Goal: Task Accomplishment & Management: Use online tool/utility

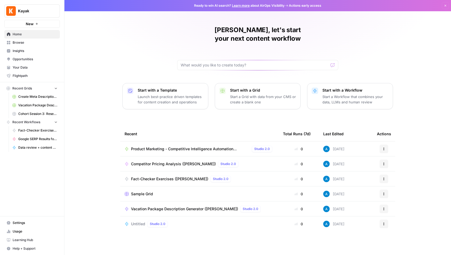
click at [49, 11] on span "Kayak" at bounding box center [34, 10] width 32 height 5
type input "growth"
click at [62, 39] on span "AirOps Growth" at bounding box center [51, 40] width 71 height 5
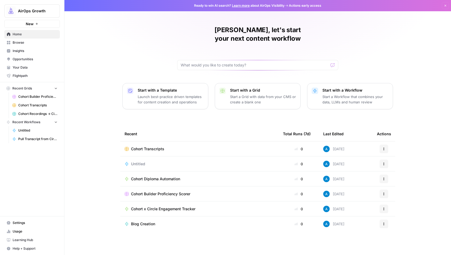
click at [39, 42] on span "Browse" at bounding box center [35, 42] width 45 height 5
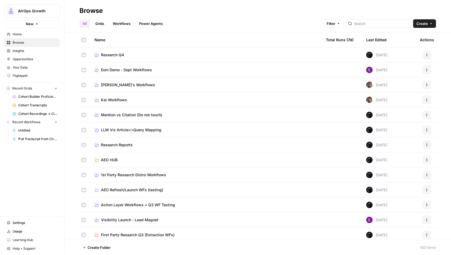
click at [428, 23] on button "Create" at bounding box center [424, 23] width 23 height 9
click at [423, 36] on span "Folder" at bounding box center [414, 36] width 30 height 5
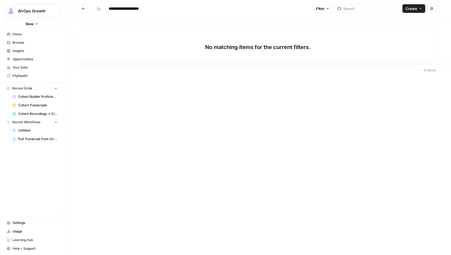
click at [109, 9] on input "**********" at bounding box center [133, 8] width 54 height 9
type input "**********"
click at [98, 9] on icon "button" at bounding box center [99, 9] width 3 height 2
click at [114, 37] on span "Green" at bounding box center [124, 36] width 39 height 5
click at [182, 20] on div "No matching items for the current filters." at bounding box center [257, 40] width 386 height 47
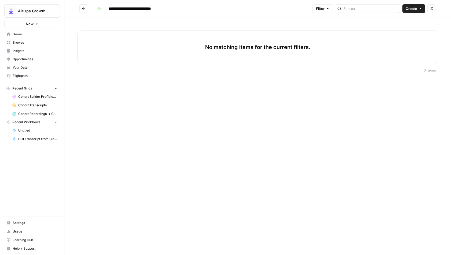
click at [413, 8] on span "Create" at bounding box center [411, 8] width 12 height 5
click at [406, 28] on span "Workflow" at bounding box center [403, 28] width 30 height 5
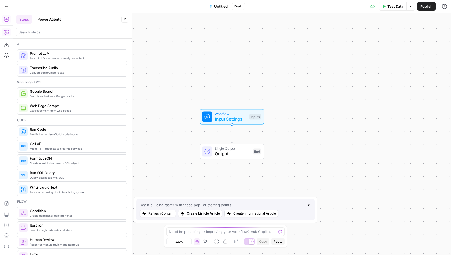
click at [8, 32] on icon "button" at bounding box center [6, 32] width 5 height 5
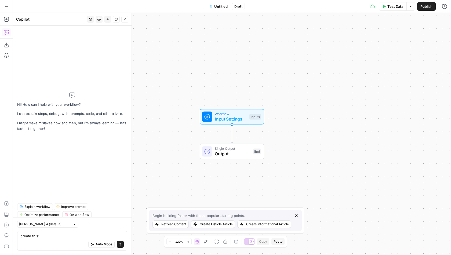
type textarea "create this: 1. Add One FAQ to Existing Page The Problem: You know FAQs help wi…"
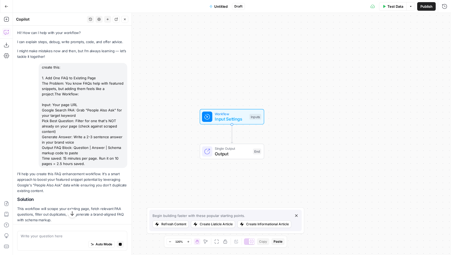
click at [219, 6] on span "Untitled" at bounding box center [220, 6] width 13 height 5
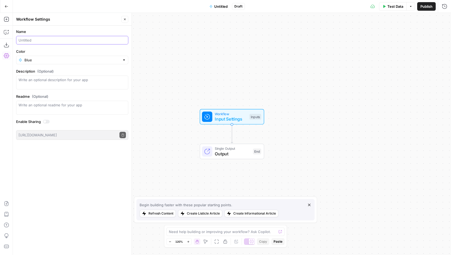
click at [81, 41] on input "Name" at bounding box center [72, 40] width 107 height 5
type input "Add one FAQ to Existing Page"
click at [80, 60] on input "Color" at bounding box center [71, 59] width 95 height 5
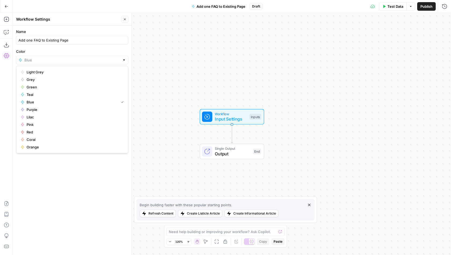
click at [59, 88] on span "Green" at bounding box center [74, 86] width 95 height 5
type input "Green"
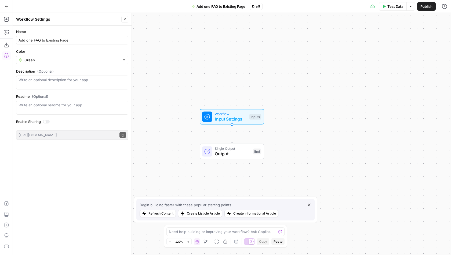
click at [124, 18] on icon "button" at bounding box center [124, 19] width 3 height 3
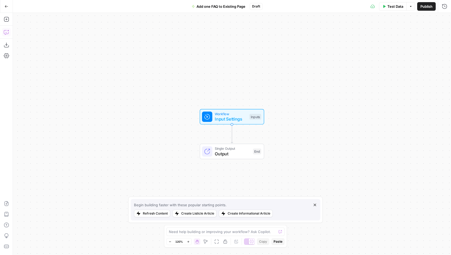
click at [4, 33] on icon "button" at bounding box center [6, 32] width 5 height 5
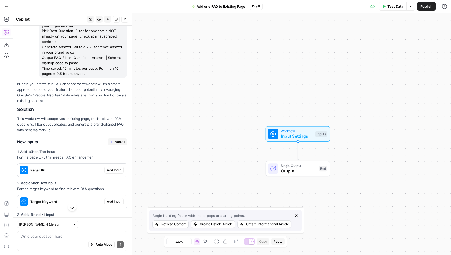
scroll to position [95, 0]
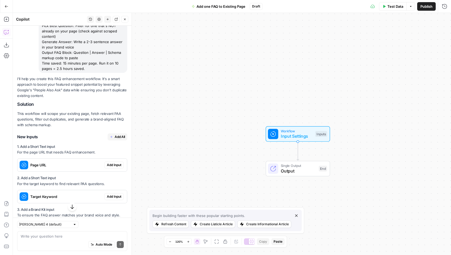
click at [117, 137] on span "Add All" at bounding box center [120, 137] width 10 height 5
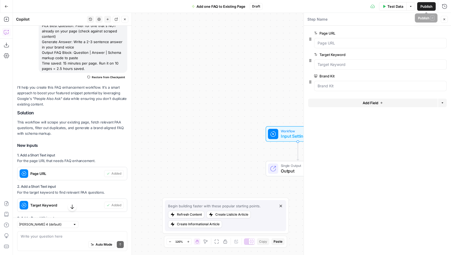
click at [433, 8] on button "Publish" at bounding box center [426, 6] width 19 height 9
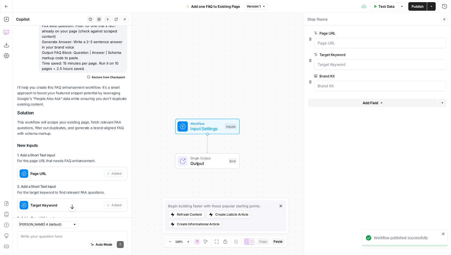
drag, startPoint x: 275, startPoint y: 76, endPoint x: 184, endPoint y: 69, distance: 90.7
click at [184, 69] on div "Workflow Input Settings Inputs Single Output Output End" at bounding box center [232, 134] width 438 height 242
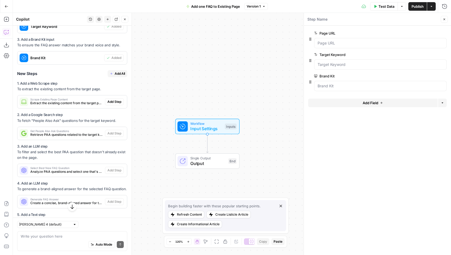
scroll to position [281, 0]
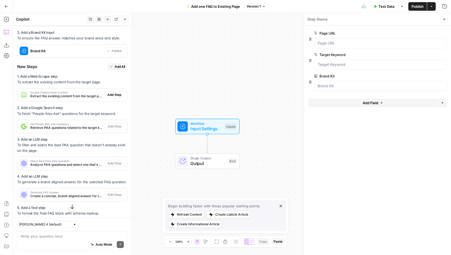
click at [121, 66] on span "Add All" at bounding box center [120, 66] width 10 height 5
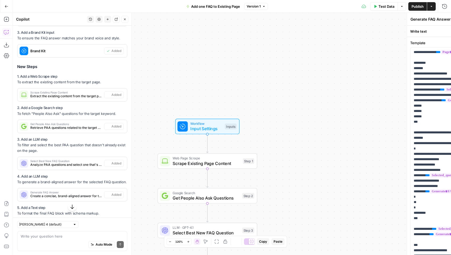
type textarea "Format FAQ Block with Schema"
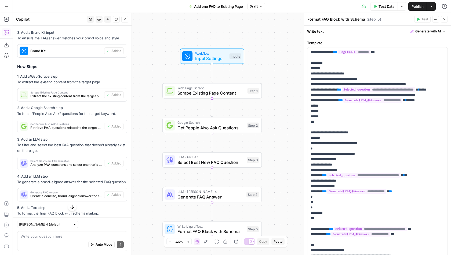
drag, startPoint x: 263, startPoint y: 64, endPoint x: 252, endPoint y: 21, distance: 45.0
click at [251, 21] on div "Workflow Input Settings Inputs Web Page Scrape Scrape Existing Page Content Ste…" at bounding box center [232, 134] width 438 height 242
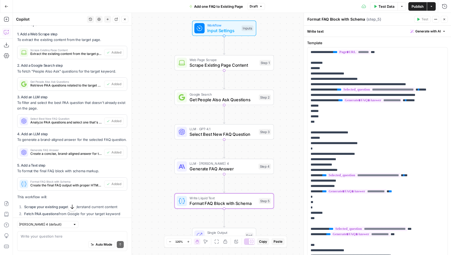
scroll to position [386, 0]
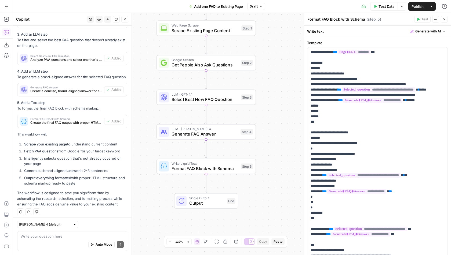
drag, startPoint x: 164, startPoint y: 151, endPoint x: 146, endPoint y: 184, distance: 37.3
click at [146, 184] on div "Workflow Input Settings Inputs Web Page Scrape Scrape Existing Page Content Ste…" at bounding box center [232, 134] width 438 height 242
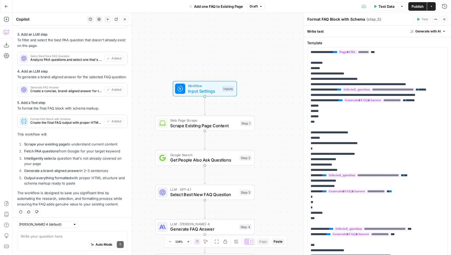
drag, startPoint x: 278, startPoint y: 65, endPoint x: 276, endPoint y: 160, distance: 95.8
click at [276, 160] on div "Workflow Input Settings Inputs Web Page Scrape Scrape Existing Page Content Ste…" at bounding box center [232, 134] width 438 height 242
click at [213, 90] on span "Input Settings" at bounding box center [203, 92] width 32 height 6
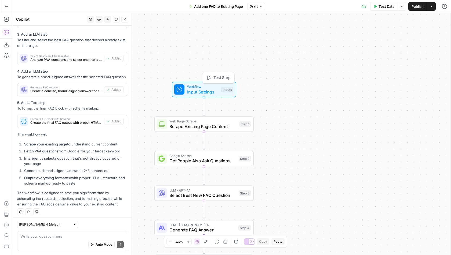
scroll to position [387, 0]
click at [233, 130] on div "Web Page Scrape Scrape Existing Page Content Step 1 Copy step Delete step Add N…" at bounding box center [203, 124] width 99 height 15
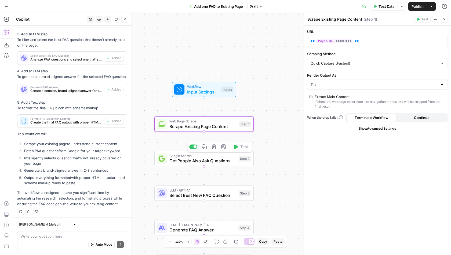
click at [219, 160] on span "Get People Also Ask Questions" at bounding box center [202, 161] width 67 height 6
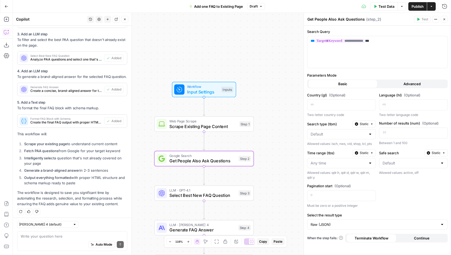
click at [396, 82] on button "Advanced" at bounding box center [411, 84] width 69 height 9
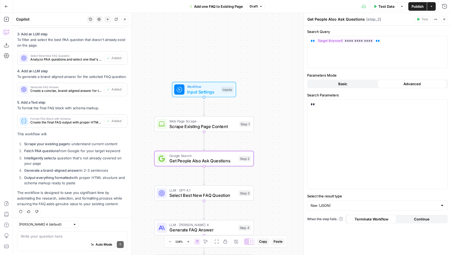
click at [238, 195] on div "Step 3" at bounding box center [244, 193] width 12 height 6
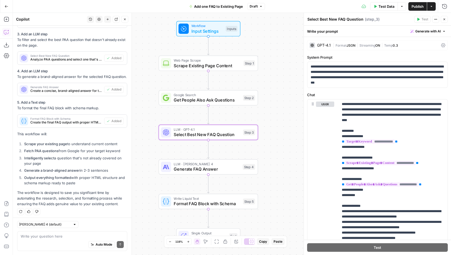
drag, startPoint x: 269, startPoint y: 203, endPoint x: 274, endPoint y: 141, distance: 62.1
click at [274, 140] on div "Workflow Input Settings Inputs Web Page Scrape Scrape Existing Page Content Ste…" at bounding box center [232, 134] width 438 height 242
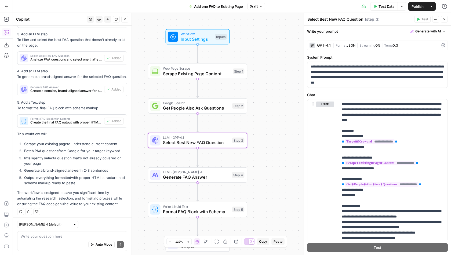
drag, startPoint x: 278, startPoint y: 147, endPoint x: 267, endPoint y: 157, distance: 14.7
click at [267, 157] on div "Workflow Input Settings Inputs Web Page Scrape Scrape Existing Page Content Ste…" at bounding box center [232, 134] width 438 height 242
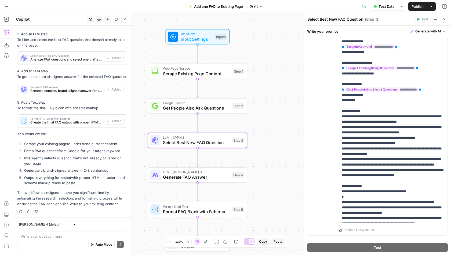
scroll to position [105, 0]
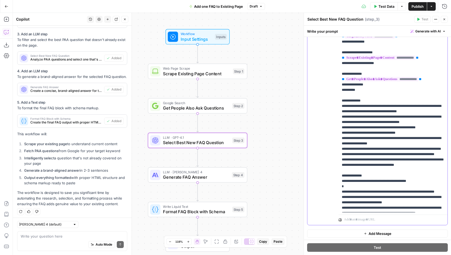
click at [349, 205] on p "**********" at bounding box center [392, 135] width 103 height 279
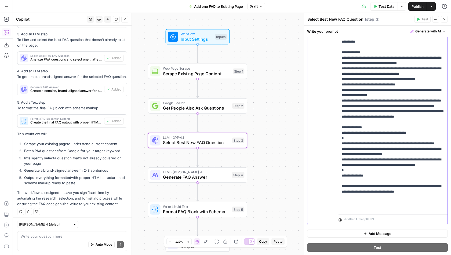
scroll to position [65, 0]
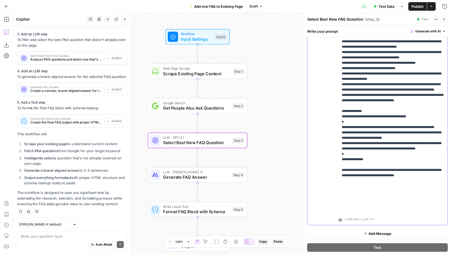
click at [366, 186] on p "**********" at bounding box center [392, 71] width 103 height 279
click at [228, 177] on span "Generate FAQ Answer" at bounding box center [196, 177] width 66 height 6
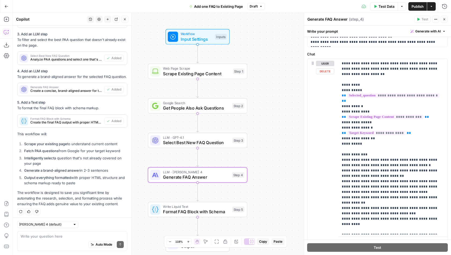
scroll to position [100, 0]
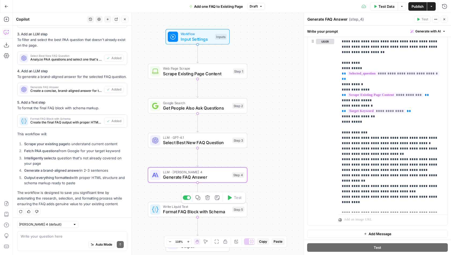
click at [226, 213] on span "Format FAQ Block with Schema" at bounding box center [196, 212] width 67 height 6
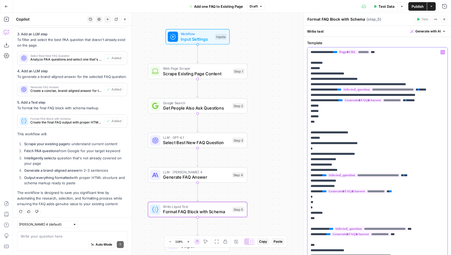
drag, startPoint x: 326, startPoint y: 69, endPoint x: 305, endPoint y: 69, distance: 20.7
click at [305, 69] on div "**********" at bounding box center [376, 134] width 147 height 242
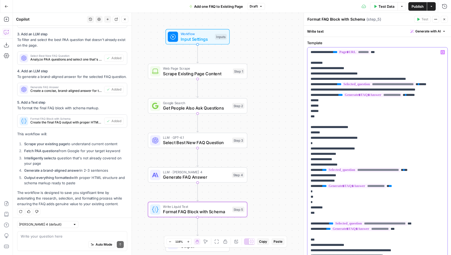
drag, startPoint x: 322, startPoint y: 129, endPoint x: 305, endPoint y: 128, distance: 17.4
click at [305, 128] on div "**********" at bounding box center [376, 134] width 147 height 242
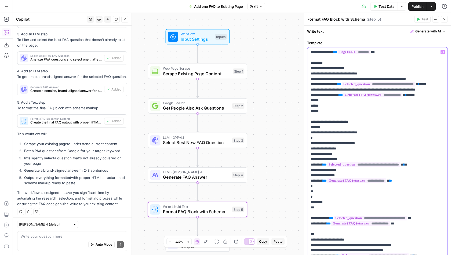
drag, startPoint x: 326, startPoint y: 138, endPoint x: 307, endPoint y: 138, distance: 19.3
click at [307, 138] on div "**********" at bounding box center [377, 164] width 140 height 235
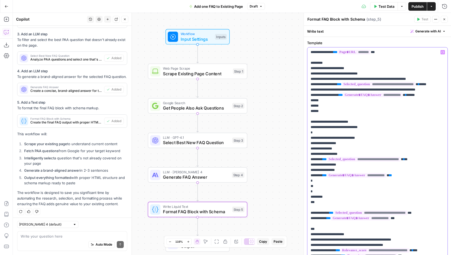
drag, startPoint x: 321, startPoint y: 214, endPoint x: 310, endPoint y: 214, distance: 11.3
click at [310, 214] on p "**********" at bounding box center [377, 162] width 134 height 225
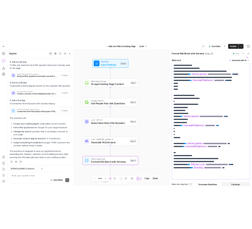
scroll to position [32, 0]
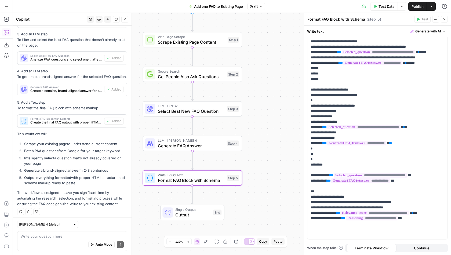
click at [416, 4] on span "Publish" at bounding box center [417, 6] width 12 height 5
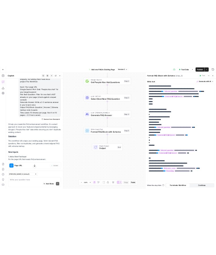
scroll to position [62, 0]
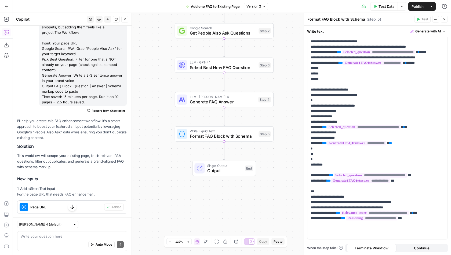
drag, startPoint x: 18, startPoint y: 121, endPoint x: 53, endPoint y: 167, distance: 57.6
copy div "'ll help you create this FAQ enhancement workflow. It's a smart approach to boo…"
click at [75, 153] on p "This workflow will scrape your existing page, fetch relevant PAA questions, fil…" at bounding box center [72, 161] width 110 height 17
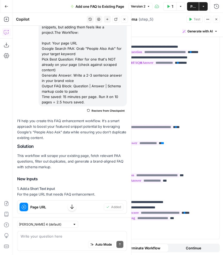
click at [126, 20] on icon "button" at bounding box center [124, 19] width 3 height 3
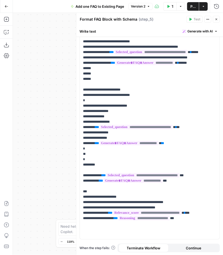
click at [218, 20] on icon "button" at bounding box center [217, 20] width 2 height 2
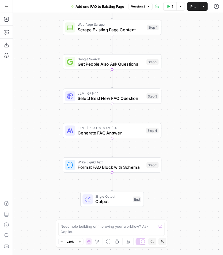
drag, startPoint x: 167, startPoint y: 124, endPoint x: 57, endPoint y: 170, distance: 118.6
click at [57, 170] on div "Workflow Input Settings Inputs Web Page Scrape Scrape Existing Page Content Ste…" at bounding box center [118, 134] width 211 height 242
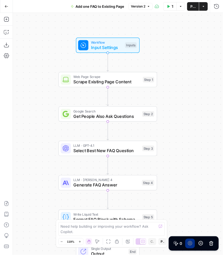
click at [119, 45] on span "Input Settings" at bounding box center [107, 47] width 32 height 6
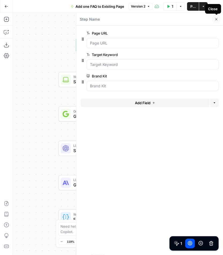
click at [218, 19] on icon "button" at bounding box center [216, 19] width 3 height 3
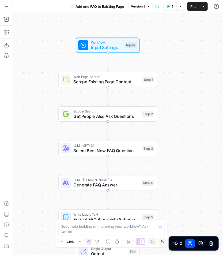
click at [126, 81] on span "Scrape Existing Page Content" at bounding box center [106, 82] width 67 height 6
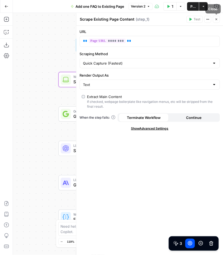
click at [217, 20] on icon "button" at bounding box center [217, 20] width 2 height 2
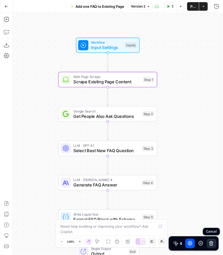
click at [211, 245] on icon at bounding box center [212, 244] width 4 height 4
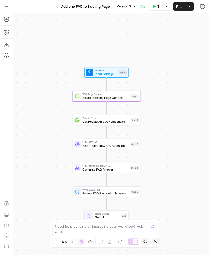
click at [96, 73] on span "Input Settings" at bounding box center [106, 74] width 22 height 5
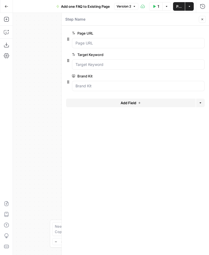
click at [202, 20] on icon "button" at bounding box center [201, 19] width 3 height 3
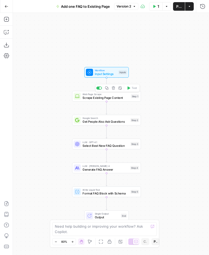
click at [111, 96] on span "Scrape Existing Page Content" at bounding box center [105, 98] width 46 height 5
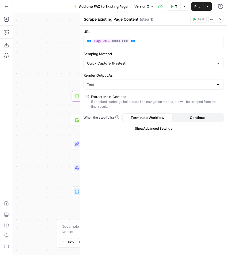
click at [221, 19] on icon "button" at bounding box center [221, 20] width 2 height 2
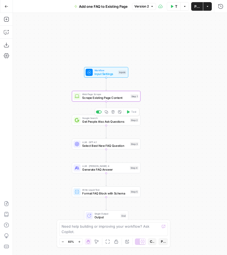
click at [122, 122] on span "Get People Also Ask Questions" at bounding box center [105, 122] width 46 height 5
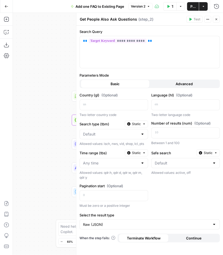
click at [218, 18] on icon "button" at bounding box center [216, 19] width 3 height 3
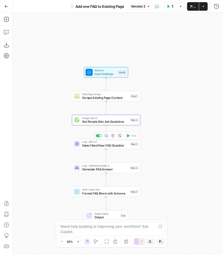
click at [119, 144] on span "Select Best New FAQ Question" at bounding box center [105, 146] width 46 height 5
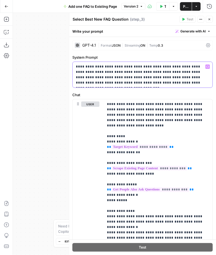
drag, startPoint x: 197, startPoint y: 84, endPoint x: 74, endPoint y: 66, distance: 124.4
click at [74, 66] on div "**********" at bounding box center [143, 75] width 140 height 26
copy p "**********"
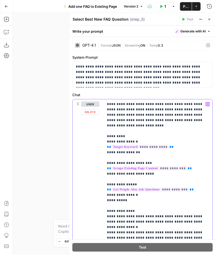
drag, startPoint x: 197, startPoint y: 120, endPoint x: 104, endPoint y: 101, distance: 95.9
click at [104, 101] on div "**********" at bounding box center [158, 209] width 109 height 219
copy p "**********"
drag, startPoint x: 134, startPoint y: 196, endPoint x: 106, endPoint y: 131, distance: 71.2
click at [106, 130] on div "**********" at bounding box center [158, 209] width 109 height 219
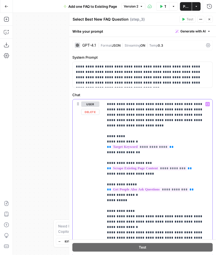
copy p "**********"
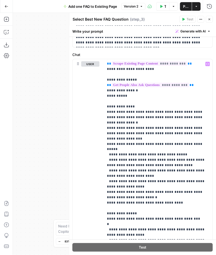
scroll to position [41, 0]
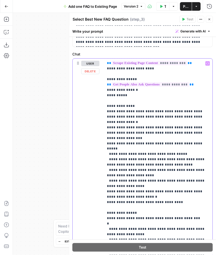
drag, startPoint x: 106, startPoint y: 99, endPoint x: 175, endPoint y: 187, distance: 112.2
click at [175, 187] on div "**********" at bounding box center [158, 168] width 109 height 218
copy p "**********"
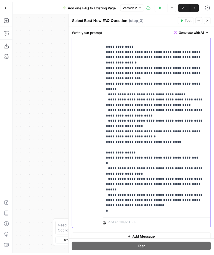
scroll to position [105, 0]
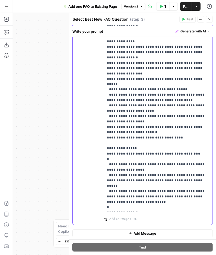
click at [142, 151] on p "**********" at bounding box center [158, 71] width 103 height 279
drag, startPoint x: 106, startPoint y: 132, endPoint x: 206, endPoint y: 211, distance: 126.9
click at [206, 211] on div "**********" at bounding box center [158, 103] width 109 height 218
copy p "**********"
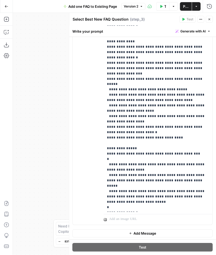
click at [212, 19] on button "Close" at bounding box center [209, 19] width 7 height 7
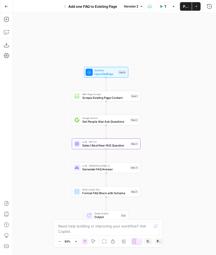
click at [152, 170] on div "Workflow Input Settings Inputs Web Page Scrape Scrape Existing Page Content Ste…" at bounding box center [114, 134] width 203 height 242
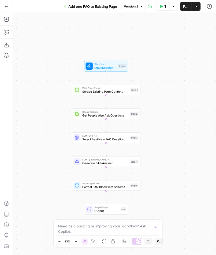
drag, startPoint x: 156, startPoint y: 166, endPoint x: 153, endPoint y: 107, distance: 59.6
click at [153, 107] on div "Workflow Input Settings Inputs Web Page Scrape Scrape Existing Page Content Ste…" at bounding box center [114, 134] width 203 height 242
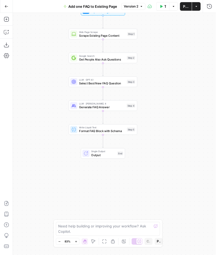
click at [121, 104] on span "LLM · [PERSON_NAME] 4" at bounding box center [102, 103] width 46 height 3
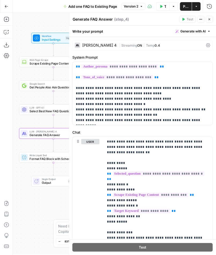
drag, startPoint x: 64, startPoint y: 114, endPoint x: 14, endPoint y: 142, distance: 57.5
click at [14, 142] on div "Workflow Input Settings Inputs Web Page Scrape Scrape Existing Page Content Ste…" at bounding box center [114, 134] width 203 height 242
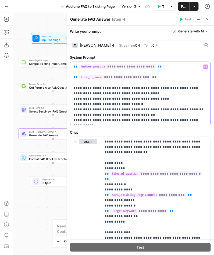
drag, startPoint x: 200, startPoint y: 123, endPoint x: 73, endPoint y: 56, distance: 143.5
click at [73, 56] on div "**********" at bounding box center [140, 90] width 141 height 71
copy p "**********"
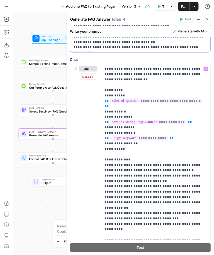
scroll to position [69, 0]
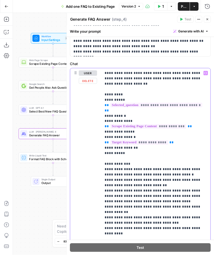
click at [185, 76] on p "**********" at bounding box center [156, 157] width 103 height 172
drag, startPoint x: 205, startPoint y: 80, endPoint x: 102, endPoint y: 73, distance: 103.8
click at [102, 73] on div "**********" at bounding box center [155, 156] width 109 height 176
copy p "**********"
drag, startPoint x: 126, startPoint y: 142, endPoint x: 103, endPoint y: 89, distance: 58.3
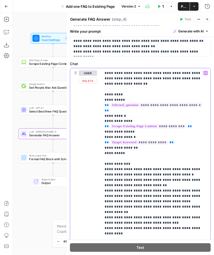
click at [103, 89] on div "**********" at bounding box center [155, 156] width 109 height 176
copy p "**********"
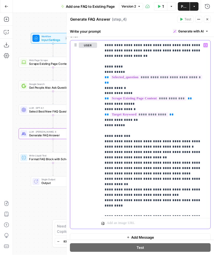
scroll to position [100, 0]
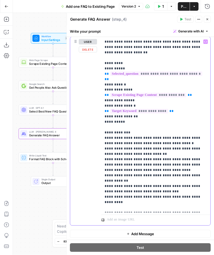
drag, startPoint x: 207, startPoint y: 187, endPoint x: 103, endPoint y: 122, distance: 122.3
click at [103, 122] on div "**********" at bounding box center [155, 125] width 109 height 176
copy p "**********"
drag, startPoint x: 157, startPoint y: 209, endPoint x: 104, endPoint y: 196, distance: 54.7
click at [105, 196] on p "**********" at bounding box center [156, 125] width 103 height 172
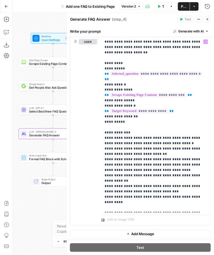
click at [207, 19] on icon "button" at bounding box center [206, 19] width 3 height 3
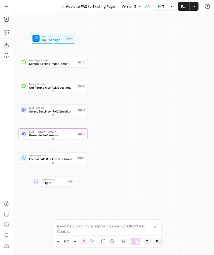
click at [67, 160] on span "Format FAQ Block with Schema" at bounding box center [52, 159] width 46 height 5
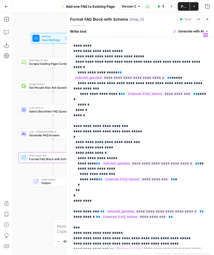
scroll to position [27, 0]
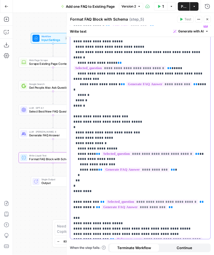
click at [104, 105] on p "**********" at bounding box center [140, 130] width 134 height 215
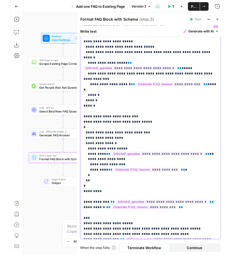
scroll to position [0, 0]
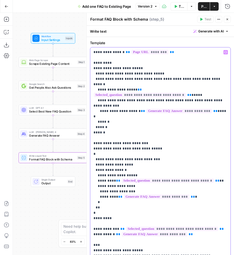
drag, startPoint x: 109, startPoint y: 122, endPoint x: 90, endPoint y: 50, distance: 74.2
click at [90, 50] on div "**********" at bounding box center [160, 156] width 140 height 219
drag, startPoint x: 116, startPoint y: 209, endPoint x: 89, endPoint y: 133, distance: 80.6
click at [89, 133] on div "**********" at bounding box center [160, 160] width 147 height 246
click at [115, 201] on p "**********" at bounding box center [160, 157] width 134 height 215
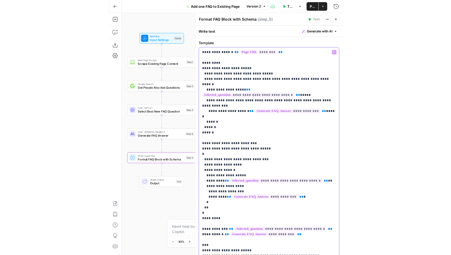
scroll to position [27, 0]
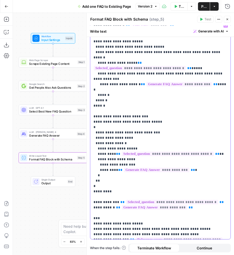
drag, startPoint x: 209, startPoint y: 236, endPoint x: 91, endPoint y: 187, distance: 127.8
click at [91, 187] on div "**********" at bounding box center [160, 130] width 140 height 219
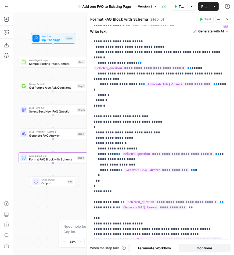
click at [227, 20] on icon "button" at bounding box center [226, 19] width 3 height 3
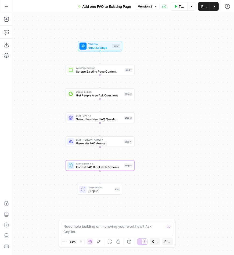
drag, startPoint x: 105, startPoint y: 130, endPoint x: 153, endPoint y: 138, distance: 48.0
click at [153, 138] on div "Workflow Input Settings Inputs Web Page Scrape Scrape Existing Page Content Ste…" at bounding box center [123, 134] width 221 height 242
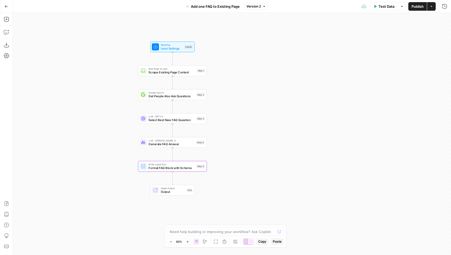
drag, startPoint x: 159, startPoint y: 89, endPoint x: 270, endPoint y: 89, distance: 110.2
click at [270, 89] on div "Workflow Input Settings Inputs Web Page Scrape Scrape Existing Page Content Ste…" at bounding box center [232, 134] width 438 height 242
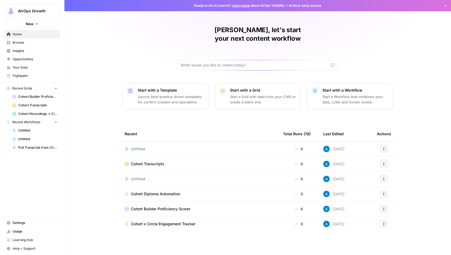
click at [43, 41] on span "Browse" at bounding box center [35, 42] width 45 height 5
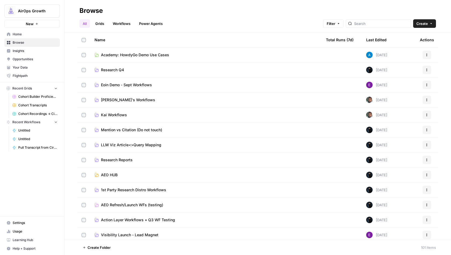
click at [126, 57] on span "Academy: HowdyGo Demo Use Cases" at bounding box center [135, 54] width 68 height 5
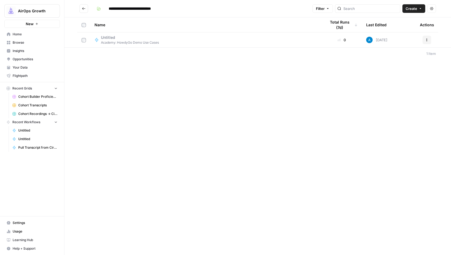
click at [415, 7] on span "Create" at bounding box center [411, 8] width 12 height 5
click at [409, 29] on span "Workflow" at bounding box center [403, 28] width 30 height 5
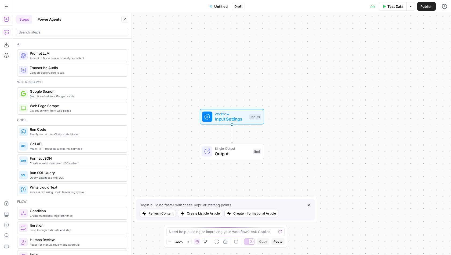
click at [7, 32] on icon "button" at bounding box center [6, 32] width 5 height 5
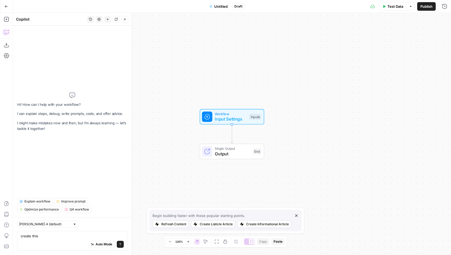
type textarea "create this 2. Find One Missing Image Alt Text The Problem: You have images wit…"
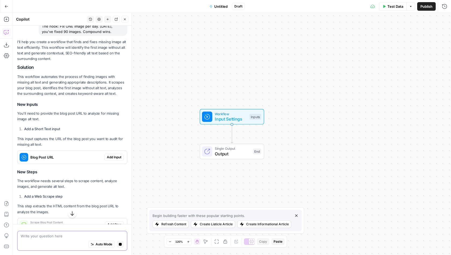
scroll to position [136, 0]
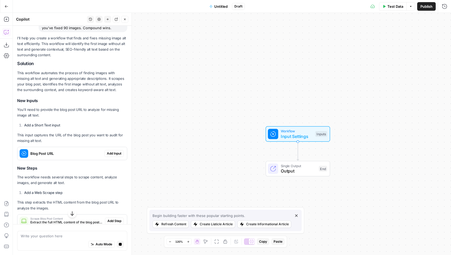
click at [111, 151] on span "Add Input" at bounding box center [114, 153] width 14 height 5
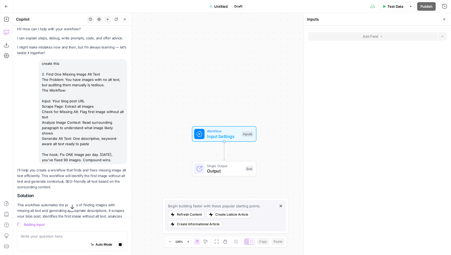
scroll to position [4, 0]
click at [220, 7] on span "Untitled" at bounding box center [220, 6] width 13 height 5
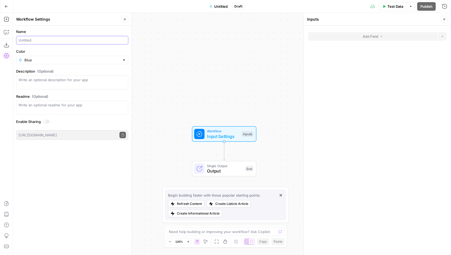
click at [44, 40] on input "Name" at bounding box center [72, 40] width 107 height 5
type input "Find One Missing Image Alt Text"
click at [40, 59] on input "Color" at bounding box center [71, 59] width 95 height 5
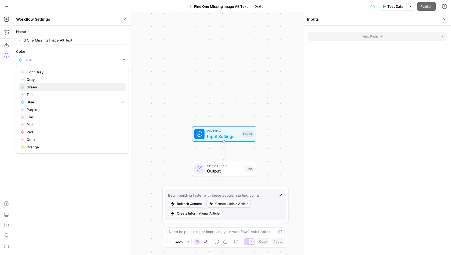
click at [38, 87] on span "Green" at bounding box center [74, 86] width 95 height 5
type input "Green"
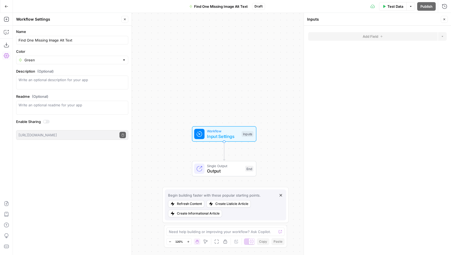
click at [126, 21] on button "Close" at bounding box center [124, 19] width 7 height 7
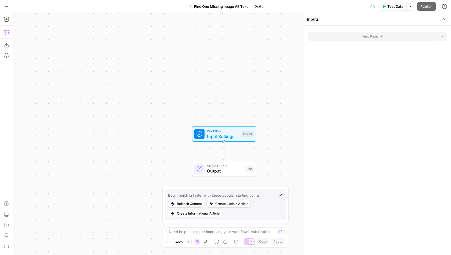
click at [5, 31] on icon "button" at bounding box center [6, 32] width 5 height 5
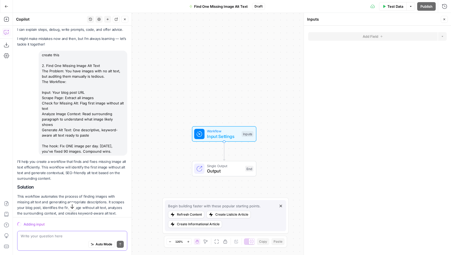
scroll to position [0, 0]
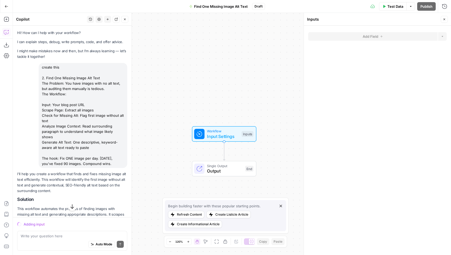
drag, startPoint x: 113, startPoint y: 158, endPoint x: 39, endPoint y: 78, distance: 109.1
click at [39, 78] on div "create this 2. Find One Missing Image Alt Text The Problem: You have images wit…" at bounding box center [83, 115] width 89 height 105
copy div "2. Find One Missing Image Alt Text The Problem: You have images with no alt tex…"
click at [63, 109] on div "create this 2. Find One Missing Image Alt Text The Problem: You have images wit…" at bounding box center [83, 115] width 89 height 105
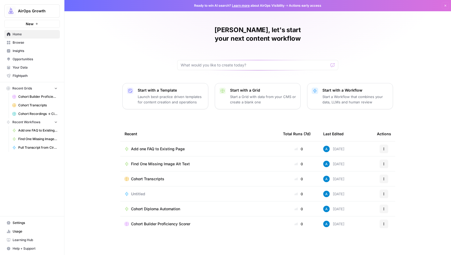
click at [34, 41] on span "Browse" at bounding box center [35, 42] width 45 height 5
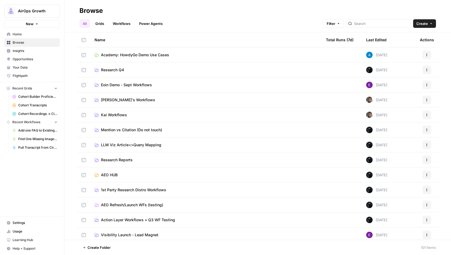
click at [128, 54] on span "Academy: HowdyGo Demo Use Cases" at bounding box center [135, 54] width 68 height 5
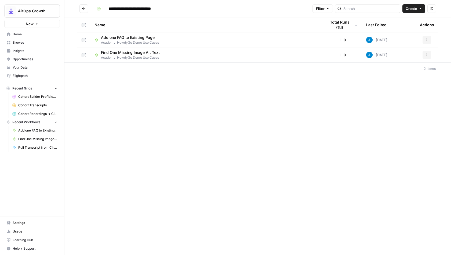
click at [407, 9] on span "Create" at bounding box center [411, 8] width 12 height 5
click at [405, 31] on span "Workflow" at bounding box center [403, 28] width 30 height 5
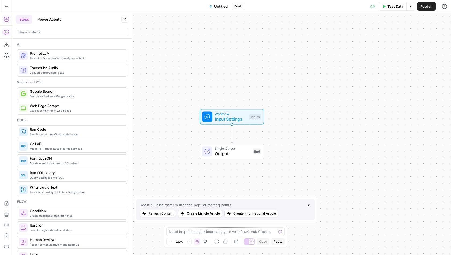
click at [5, 35] on button "Copilot" at bounding box center [6, 32] width 9 height 9
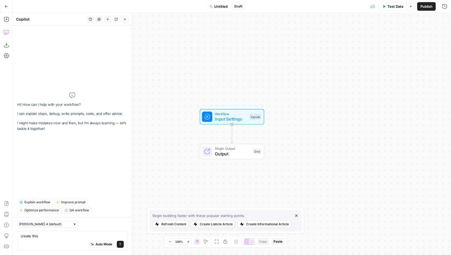
type textarea "create this Add One Internal Link to Old Post The Problem: Your new post isn't …"
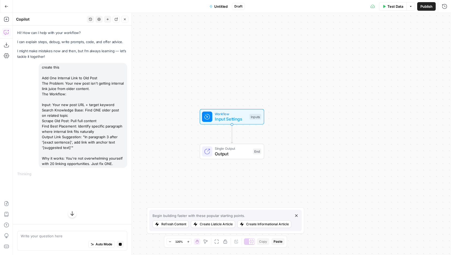
click at [220, 10] on button "Untitled" at bounding box center [218, 6] width 25 height 9
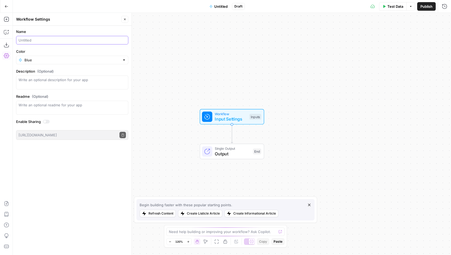
click at [49, 42] on input "Name" at bounding box center [72, 40] width 107 height 5
type input "Add One Internal Link to Blog Post"
click at [48, 65] on form "Name Add One Internal Link to Blog Post Color Blue Description (Optional) Readm…" at bounding box center [72, 84] width 119 height 117
click at [48, 61] on input "Color" at bounding box center [71, 59] width 95 height 5
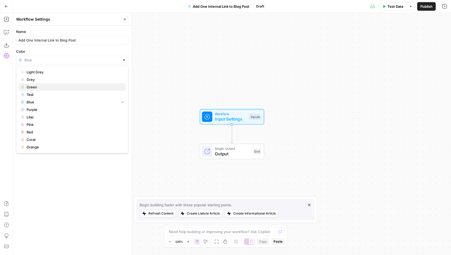
click at [44, 84] on span "Green" at bounding box center [74, 86] width 95 height 5
type input "Green"
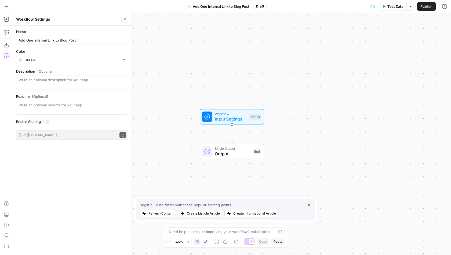
click at [124, 17] on button "Close" at bounding box center [124, 19] width 7 height 7
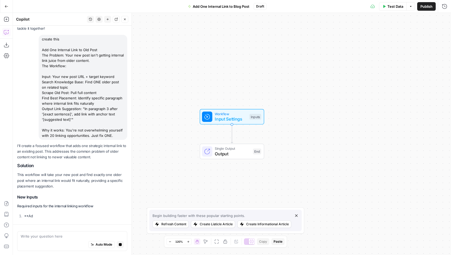
scroll to position [36, 0]
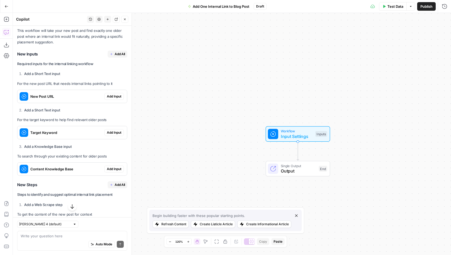
click at [119, 52] on span "Add All" at bounding box center [120, 54] width 10 height 5
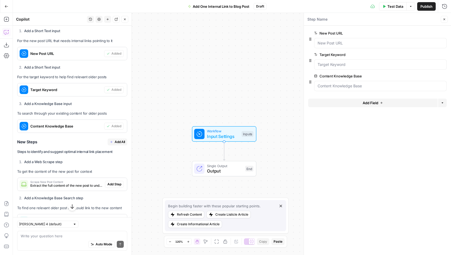
scroll to position [273, 0]
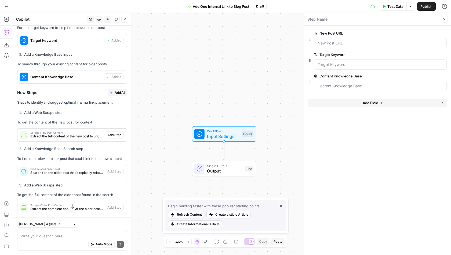
click at [115, 90] on span "Add All" at bounding box center [120, 92] width 10 height 5
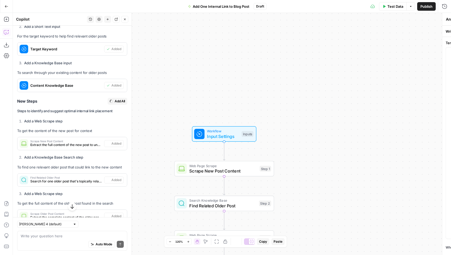
type textarea "Format Link Suggestion"
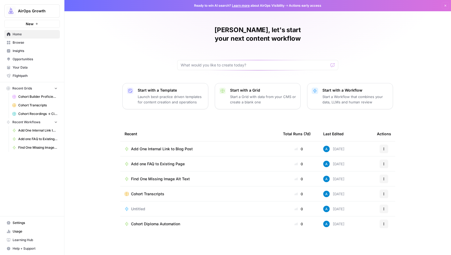
click at [34, 42] on span "Browse" at bounding box center [35, 42] width 45 height 5
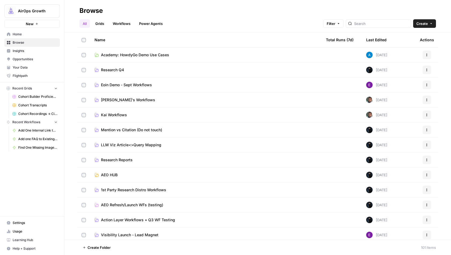
click at [125, 56] on span "Academy: HowdyGo Demo Use Cases" at bounding box center [135, 54] width 68 height 5
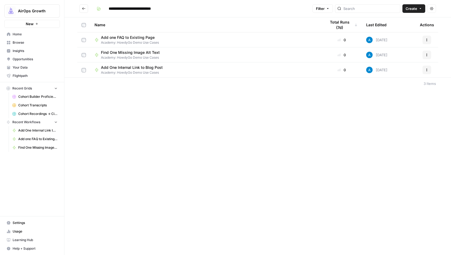
click at [414, 8] on span "Create" at bounding box center [411, 8] width 12 height 5
click at [405, 28] on span "Workflow" at bounding box center [403, 28] width 30 height 5
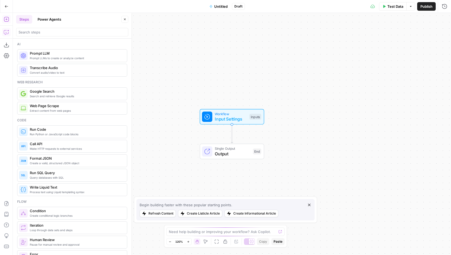
click at [8, 32] on icon "button" at bounding box center [6, 32] width 5 height 5
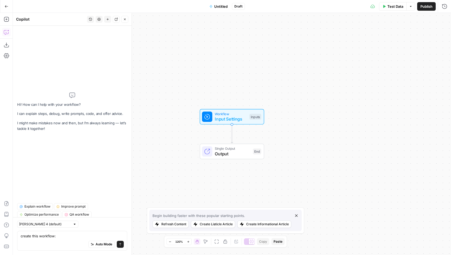
type textarea "create this workflow: Find One Broken Outbound Link The Problem: Broken links h…"
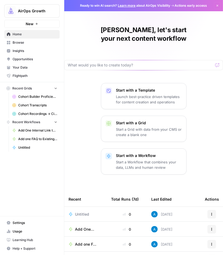
click at [39, 42] on span "Browse" at bounding box center [35, 42] width 45 height 5
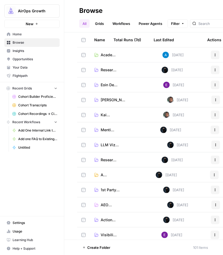
click at [112, 54] on span "Academy: HowdyGo Demo Use Cases" at bounding box center [110, 54] width 18 height 5
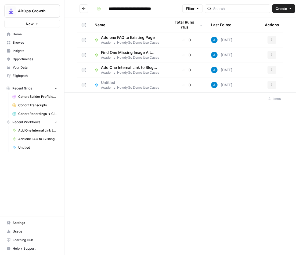
click at [223, 6] on button "Create" at bounding box center [283, 8] width 23 height 9
click at [223, 27] on span "Workflow" at bounding box center [258, 28] width 30 height 5
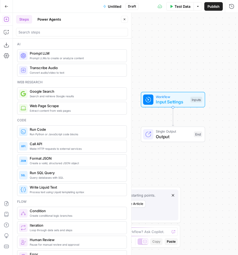
drag, startPoint x: 139, startPoint y: 80, endPoint x: 158, endPoint y: 63, distance: 25.5
click at [158, 63] on div "Workflow Input Settings Inputs Single Output Output End" at bounding box center [126, 134] width 226 height 242
click at [173, 196] on icon "button" at bounding box center [173, 195] width 4 height 4
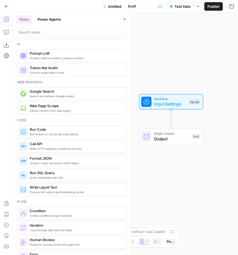
drag, startPoint x: 169, startPoint y: 77, endPoint x: 167, endPoint y: 80, distance: 3.9
click at [167, 80] on div "Workflow Input Settings Inputs Single Output Output End" at bounding box center [126, 134] width 226 height 242
click at [125, 22] on button "Close" at bounding box center [124, 19] width 7 height 7
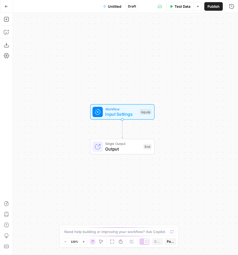
drag, startPoint x: 150, startPoint y: 76, endPoint x: 101, endPoint y: 84, distance: 49.3
click at [101, 84] on div "Workflow Input Settings Inputs Single Output Output End" at bounding box center [126, 134] width 226 height 242
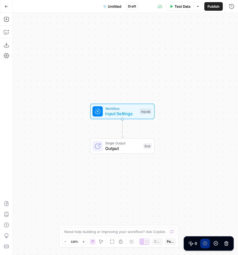
click at [108, 113] on span "Input Settings" at bounding box center [121, 114] width 32 height 6
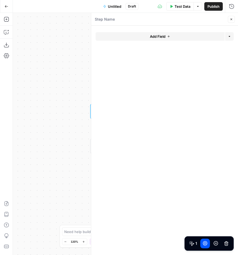
click at [137, 38] on button "Add Field" at bounding box center [160, 36] width 129 height 9
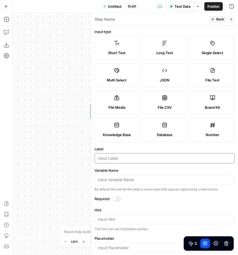
click at [108, 158] on input "Label" at bounding box center [165, 158] width 134 height 5
type input "Page URL"
click at [220, 21] on span "Back" at bounding box center [221, 19] width 8 height 5
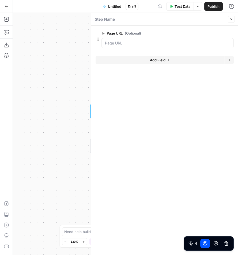
click at [156, 60] on span "Add Field" at bounding box center [158, 59] width 16 height 5
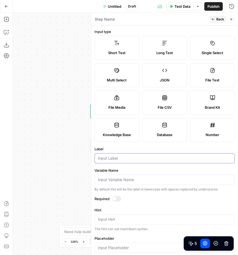
click at [106, 157] on input "Label" at bounding box center [165, 158] width 134 height 5
type input "Target Keyword"
click at [218, 20] on span "Back" at bounding box center [221, 19] width 8 height 5
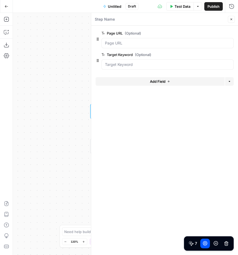
click at [122, 81] on button "Add Field" at bounding box center [160, 81] width 129 height 9
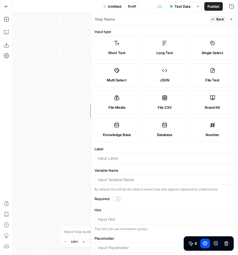
click at [210, 108] on span "Brand Kit" at bounding box center [212, 107] width 15 height 5
type input "Brand Kit"
type input "brand_kit"
click at [218, 21] on span "Back" at bounding box center [221, 19] width 8 height 5
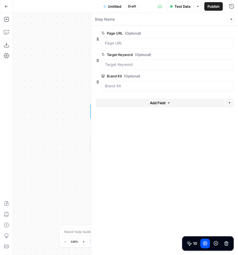
click at [223, 20] on icon "button" at bounding box center [231, 19] width 3 height 3
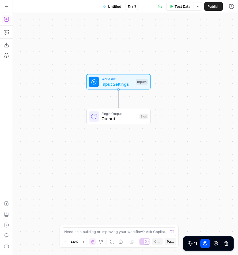
click at [6, 20] on icon "button" at bounding box center [6, 19] width 5 height 5
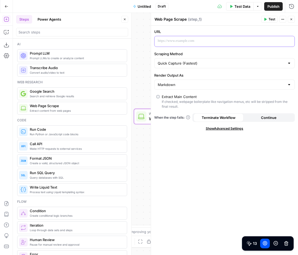
click at [187, 40] on p at bounding box center [220, 40] width 125 height 5
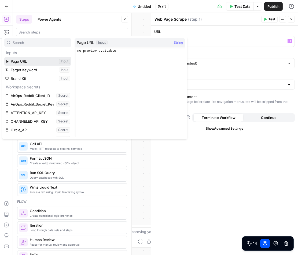
click at [48, 64] on button "Select variable Page URL" at bounding box center [37, 61] width 67 height 9
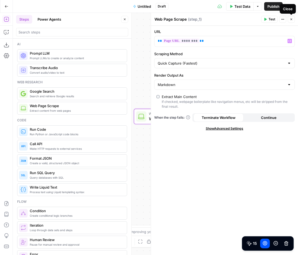
click at [223, 20] on icon "button" at bounding box center [291, 19] width 3 height 3
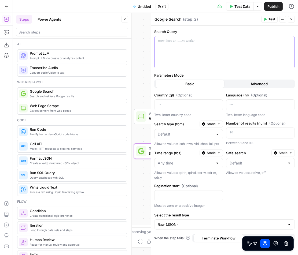
click at [172, 43] on div at bounding box center [225, 52] width 140 height 32
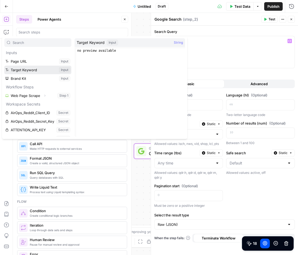
click at [28, 72] on button "Select variable Target Keyword" at bounding box center [37, 70] width 67 height 9
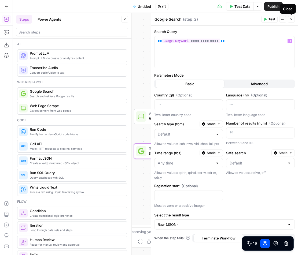
click at [223, 19] on icon "button" at bounding box center [291, 19] width 3 height 3
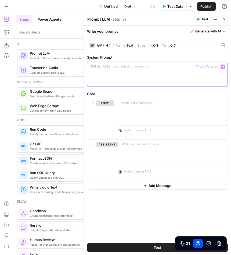
click at [154, 67] on p at bounding box center [157, 66] width 134 height 5
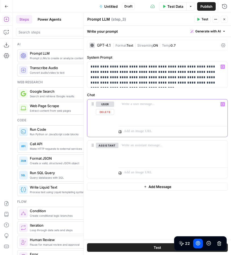
click at [148, 107] on div at bounding box center [172, 112] width 109 height 25
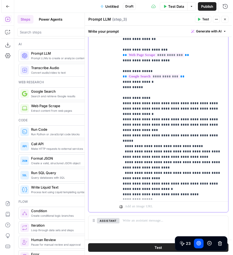
scroll to position [133, 0]
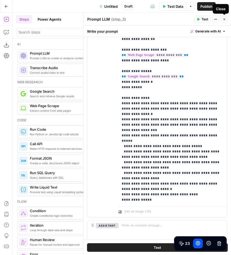
click at [223, 19] on icon "button" at bounding box center [223, 19] width 3 height 3
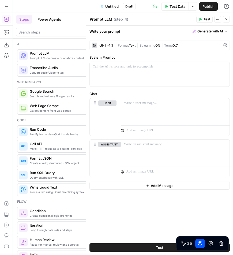
click at [104, 43] on div "GPT-4.1" at bounding box center [107, 45] width 14 height 4
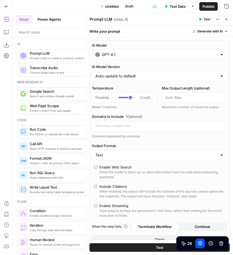
click at [111, 55] on input "GPT-4.1" at bounding box center [160, 54] width 116 height 5
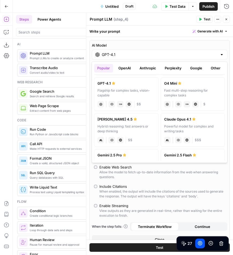
scroll to position [36, 0]
click at [124, 122] on label "Claude Sonnet 4.5 Hybrid reasoning: fast answers or deep thinking anthropic Vis…" at bounding box center [126, 130] width 65 height 34
type input "Claude Sonnet 4.5"
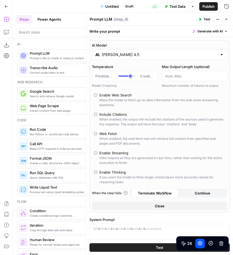
click at [127, 207] on button "Close" at bounding box center [160, 206] width 136 height 9
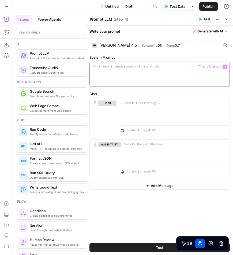
click at [145, 67] on p at bounding box center [160, 66] width 134 height 5
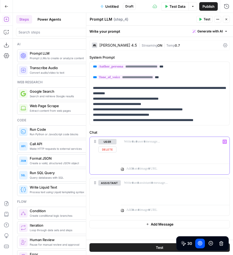
click at [137, 144] on p at bounding box center [175, 141] width 102 height 5
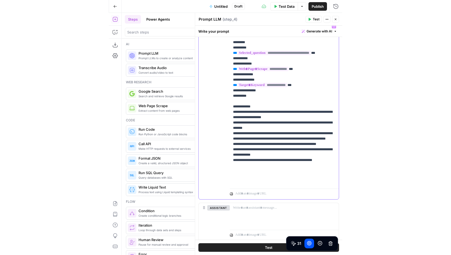
scroll to position [117, 0]
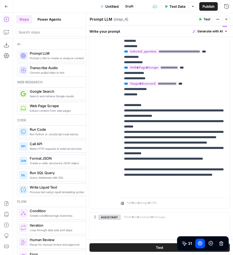
click at [223, 19] on icon "button" at bounding box center [226, 19] width 3 height 3
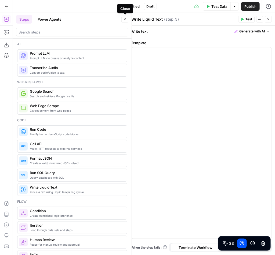
click at [123, 19] on icon "button" at bounding box center [124, 19] width 3 height 3
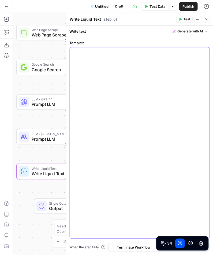
click at [118, 56] on div at bounding box center [140, 143] width 140 height 192
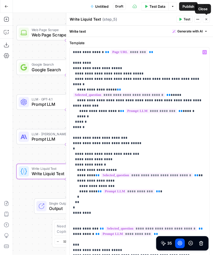
click at [208, 20] on icon "button" at bounding box center [206, 19] width 3 height 3
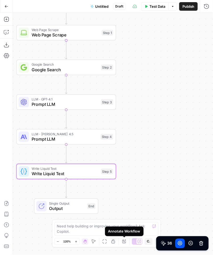
click at [124, 242] on icon "button" at bounding box center [124, 242] width 4 height 4
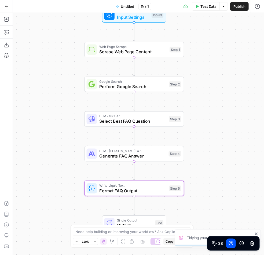
drag, startPoint x: 135, startPoint y: 96, endPoint x: 203, endPoint y: 113, distance: 69.9
click at [203, 113] on div "Workflow Input Settings Inputs Web Page Scrape Scrape Web Page Content Step 1 G…" at bounding box center [138, 134] width 251 height 242
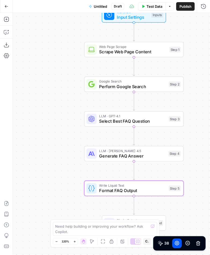
click at [96, 4] on span "Untitled" at bounding box center [100, 6] width 13 height 5
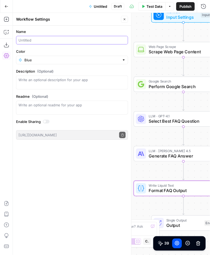
click at [49, 39] on input "Name" at bounding box center [72, 40] width 107 height 5
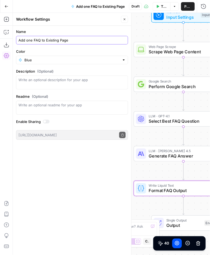
type input "Add one FAQ to Existing Page"
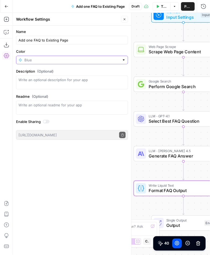
click at [53, 58] on input "Color" at bounding box center [71, 59] width 95 height 5
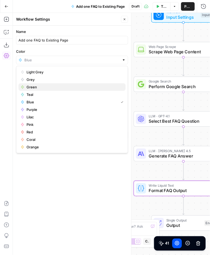
click at [39, 87] on span "Green" at bounding box center [74, 86] width 95 height 5
type input "Green"
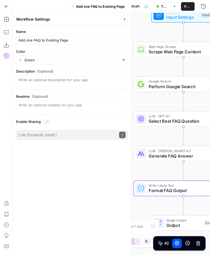
click at [126, 20] on icon "button" at bounding box center [124, 19] width 3 height 3
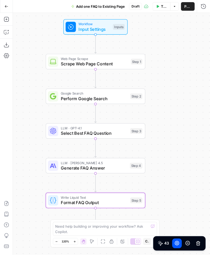
click at [186, 6] on span "Publish" at bounding box center [188, 6] width 7 height 5
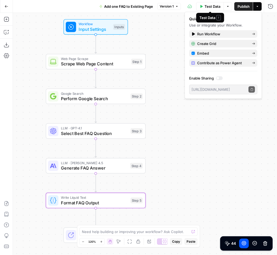
click at [209, 6] on span "Test Data" at bounding box center [212, 6] width 16 height 5
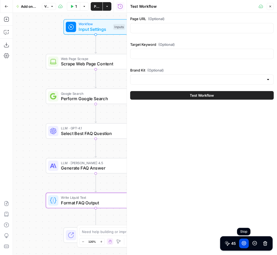
click at [223, 242] on icon at bounding box center [244, 244] width 4 height 4
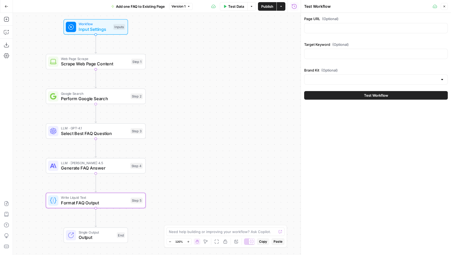
click at [6, 6] on icon "button" at bounding box center [6, 6] width 3 height 2
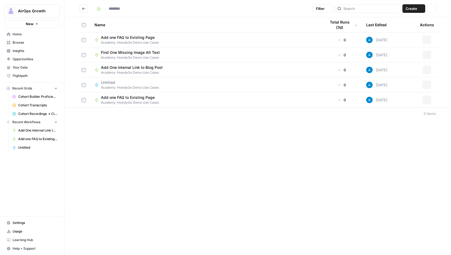
type input "**********"
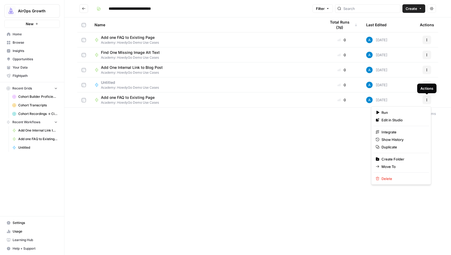
click at [223, 102] on button "Actions" at bounding box center [426, 100] width 9 height 9
click at [223, 124] on div "**********" at bounding box center [257, 127] width 386 height 255
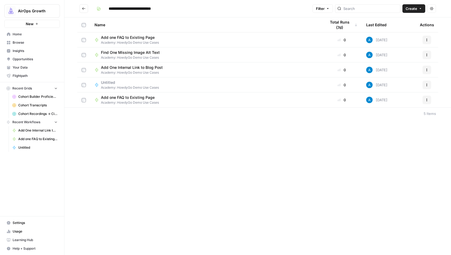
click at [109, 83] on span "Untitled" at bounding box center [128, 82] width 54 height 5
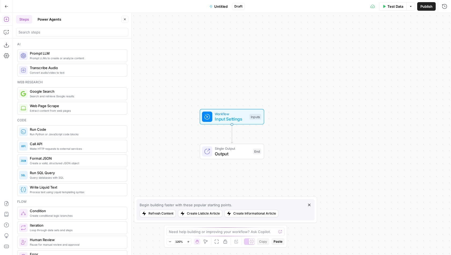
click at [8, 6] on button "Go Back" at bounding box center [7, 7] width 10 height 10
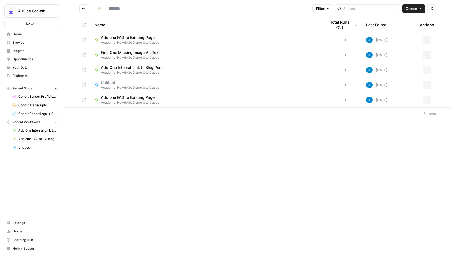
type input "**********"
click at [129, 101] on span "Academy: HowdyGo Demo Use Cases" at bounding box center [130, 102] width 58 height 5
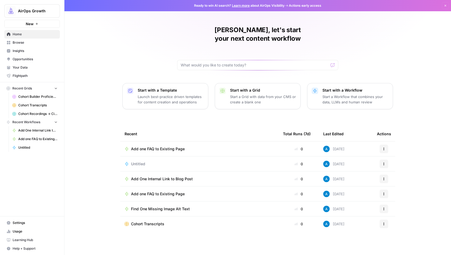
click at [27, 43] on span "Browse" at bounding box center [35, 42] width 45 height 5
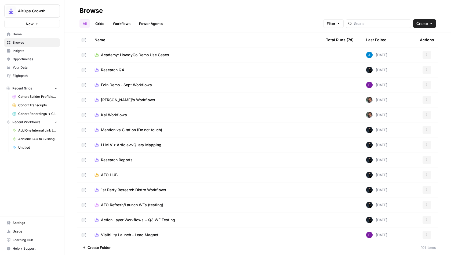
click at [118, 54] on span "Academy: HowdyGo Demo Use Cases" at bounding box center [135, 54] width 68 height 5
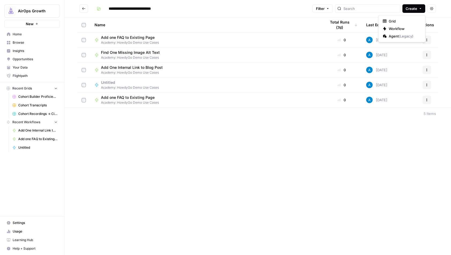
click at [409, 10] on span "Create" at bounding box center [411, 8] width 12 height 5
click at [396, 28] on span "Workflow" at bounding box center [403, 28] width 30 height 5
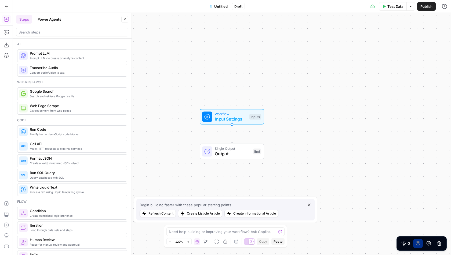
click at [223, 7] on span "Untitled" at bounding box center [220, 6] width 13 height 5
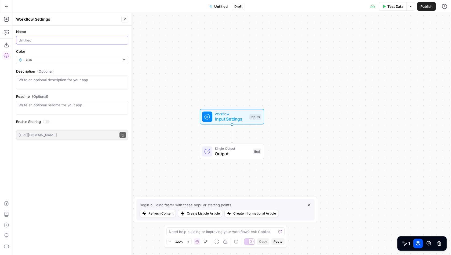
click at [66, 40] on input "Name" at bounding box center [72, 40] width 107 height 5
type input "Add One FAQ to Existing Page"
click at [106, 23] on div "Workflow Settings Close" at bounding box center [72, 19] width 112 height 7
click at [124, 19] on icon "button" at bounding box center [125, 20] width 2 height 2
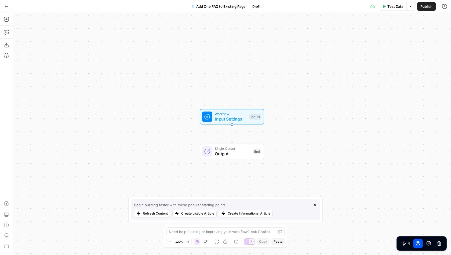
click at [425, 9] on span "Publish" at bounding box center [426, 6] width 12 height 5
click at [383, 6] on span "Test Data" at bounding box center [386, 6] width 16 height 5
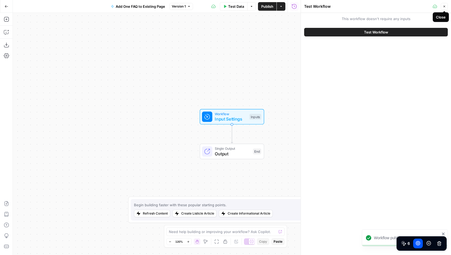
click at [444, 7] on icon "button" at bounding box center [444, 7] width 2 height 2
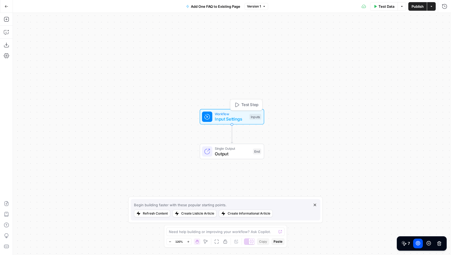
click at [247, 118] on div "Workflow Input Settings Inputs Test Step" at bounding box center [231, 116] width 59 height 11
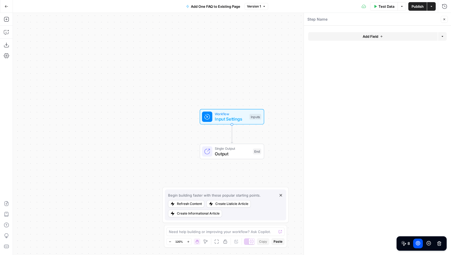
click at [340, 34] on button "Add Field" at bounding box center [372, 36] width 129 height 9
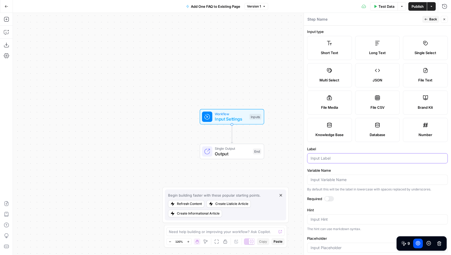
click at [327, 158] on input "Label" at bounding box center [377, 158] width 134 height 5
type input "Page URL"
click at [429, 20] on span "Back" at bounding box center [433, 19] width 8 height 5
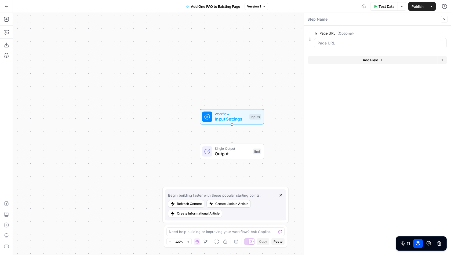
click at [350, 60] on button "Add Field" at bounding box center [372, 60] width 129 height 9
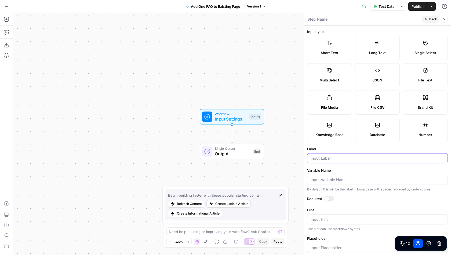
click at [331, 159] on input "Label" at bounding box center [377, 158] width 134 height 5
type input "Target Keyword"
click at [433, 19] on span "Back" at bounding box center [433, 19] width 8 height 5
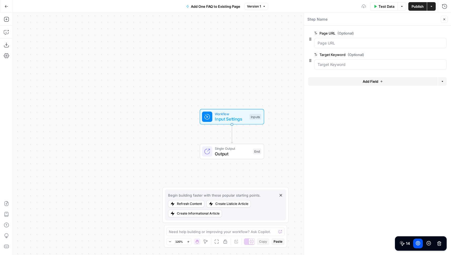
click at [359, 80] on button "Add Field" at bounding box center [372, 81] width 129 height 9
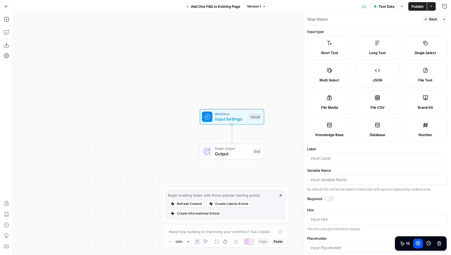
click at [426, 101] on label "Brand Kit" at bounding box center [425, 103] width 45 height 24
type input "Brand Kit"
type input "brand_kit"
click at [428, 20] on button "Back" at bounding box center [430, 19] width 17 height 7
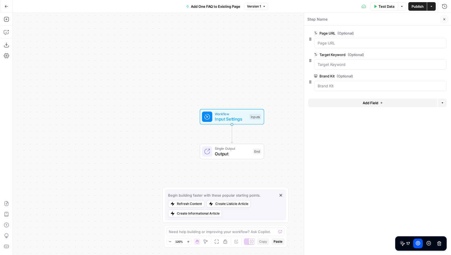
click at [446, 20] on button "Close" at bounding box center [443, 19] width 7 height 7
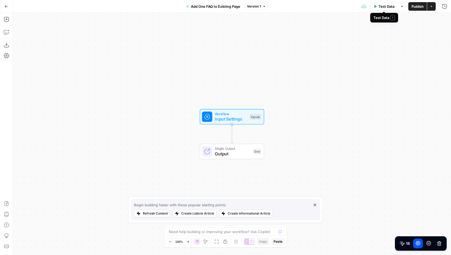
click at [387, 6] on span "Test Data" at bounding box center [386, 6] width 16 height 5
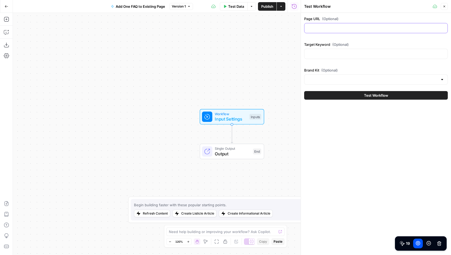
click at [322, 28] on input "Page URL (Optional)" at bounding box center [375, 27] width 137 height 5
paste input "https://www.airops.com/blog/content-engineering-growth-org"
type input "https://www.airops.com/blog/content-engineering-growth-org"
click at [326, 55] on input "Target Keyword (Optional)" at bounding box center [375, 53] width 137 height 5
type input "Content Engineering"
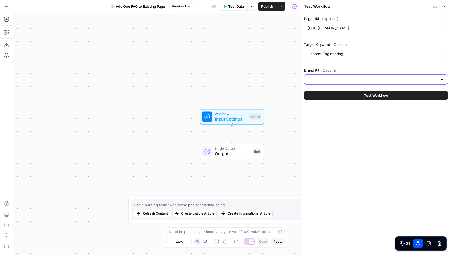
click at [330, 77] on input "Brand Kit (Optional)" at bounding box center [372, 79] width 130 height 5
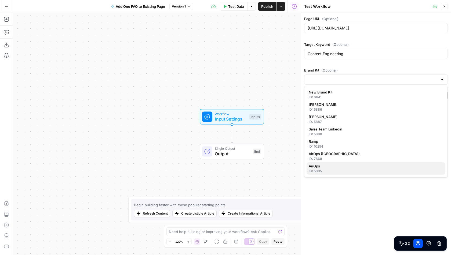
click at [328, 166] on span "AirOps" at bounding box center [374, 166] width 132 height 5
type input "AirOps"
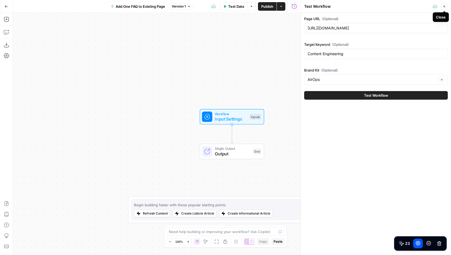
click at [445, 6] on icon "button" at bounding box center [443, 6] width 3 height 3
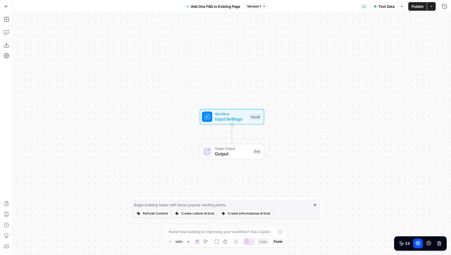
click at [418, 249] on div "24" at bounding box center [420, 244] width 53 height 14
click at [418, 245] on icon at bounding box center [418, 244] width 4 height 4
click at [5, 8] on icon "button" at bounding box center [7, 7] width 4 height 4
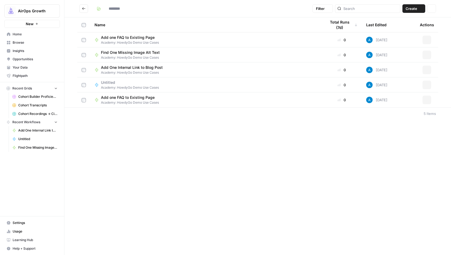
type input "**********"
click at [426, 86] on icon "button" at bounding box center [426, 86] width 1 height 1
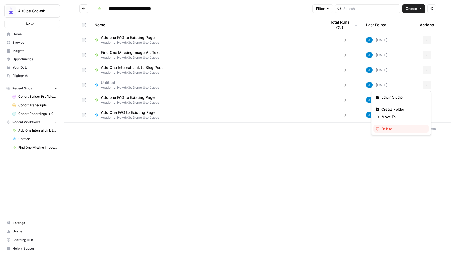
click at [387, 126] on span "Delete" at bounding box center [402, 128] width 43 height 5
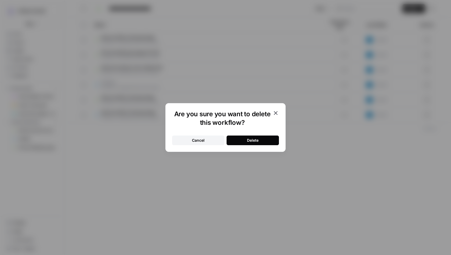
click at [276, 141] on button "Delete" at bounding box center [252, 141] width 52 height 10
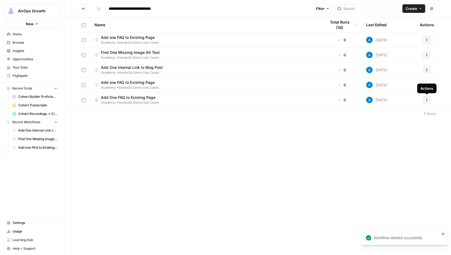
click at [426, 100] on icon "button" at bounding box center [426, 100] width 1 height 1
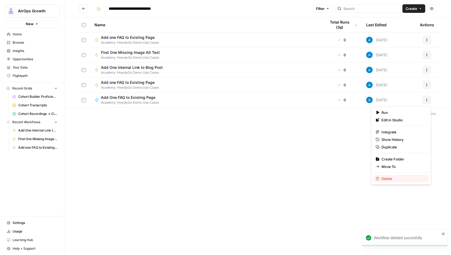
click at [380, 176] on div "Delete" at bounding box center [400, 178] width 51 height 5
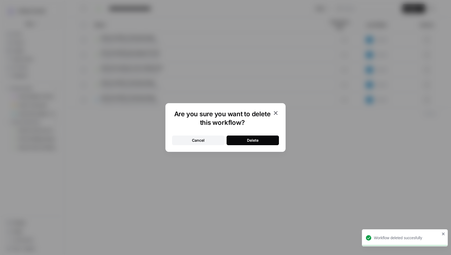
click at [256, 140] on div "Delete" at bounding box center [253, 140] width 12 height 5
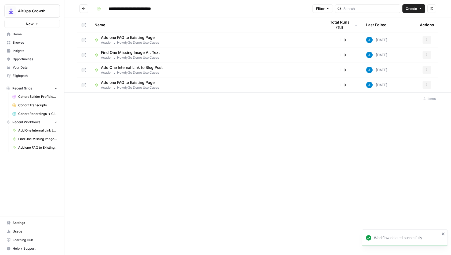
click at [197, 168] on div "**********" at bounding box center [257, 127] width 386 height 255
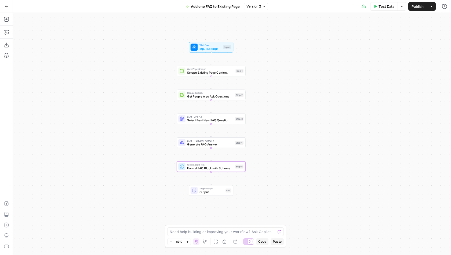
click at [5, 7] on icon "button" at bounding box center [7, 7] width 4 height 4
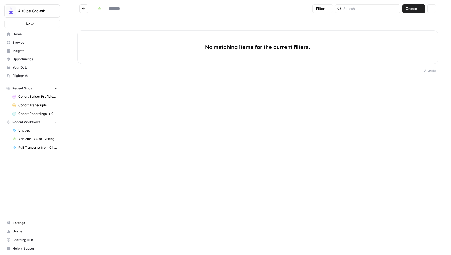
type input "**********"
